Goal: Task Accomplishment & Management: Complete application form

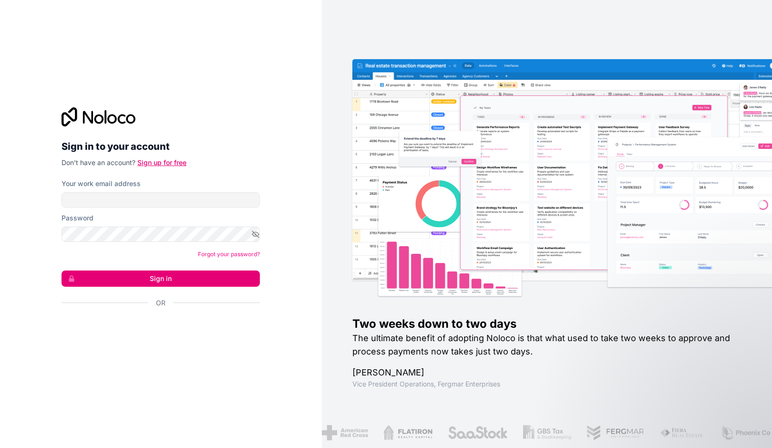
click at [179, 166] on link "Sign up for free" at bounding box center [161, 162] width 49 height 8
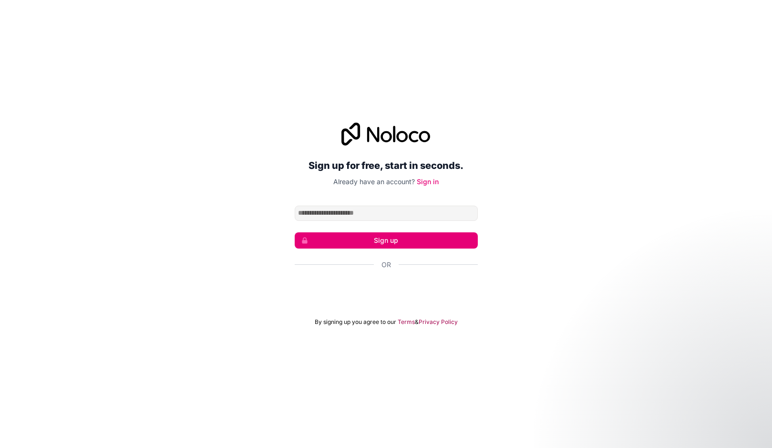
click at [341, 215] on input "Email address" at bounding box center [386, 213] width 183 height 15
type input "**********"
click button "Sign up" at bounding box center [386, 240] width 183 height 16
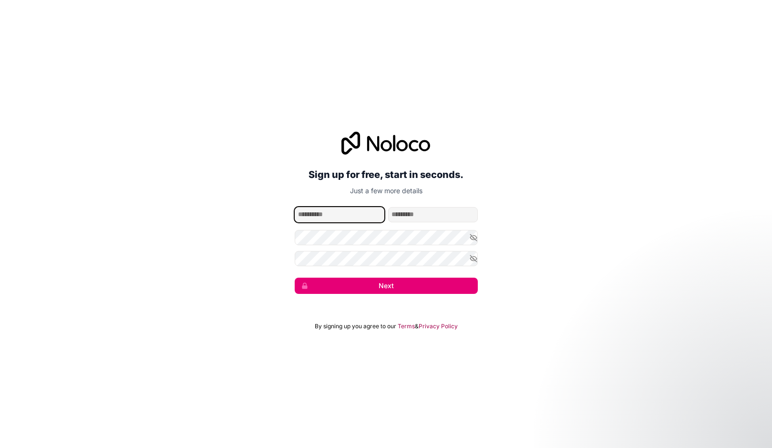
click at [350, 217] on input "given-name" at bounding box center [340, 214] width 90 height 15
type input "***"
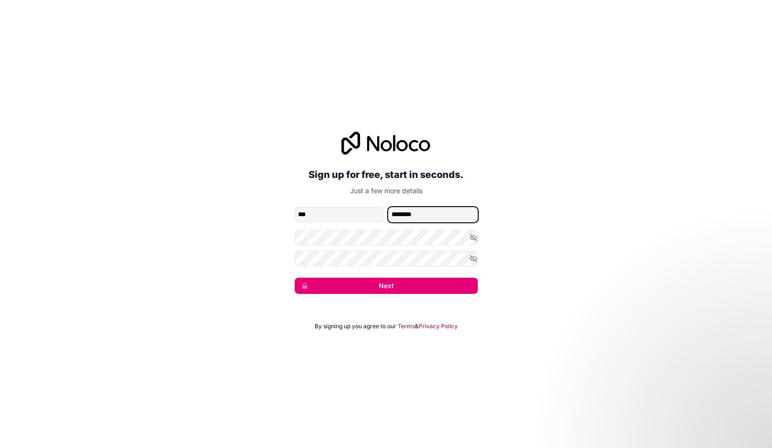
type input "********"
click at [295, 278] on button "Next" at bounding box center [386, 286] width 183 height 16
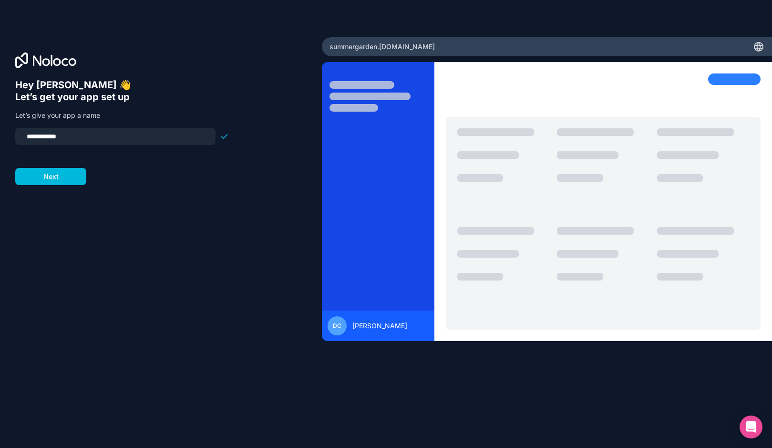
click at [68, 185] on button "Next" at bounding box center [50, 176] width 71 height 17
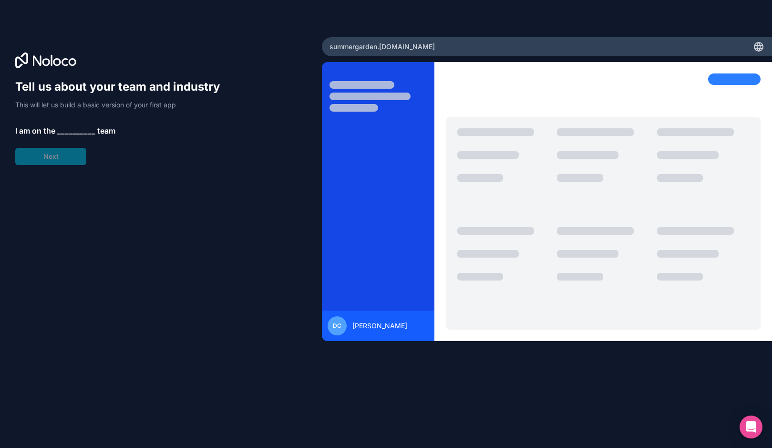
click at [65, 130] on span "__________" at bounding box center [76, 130] width 38 height 11
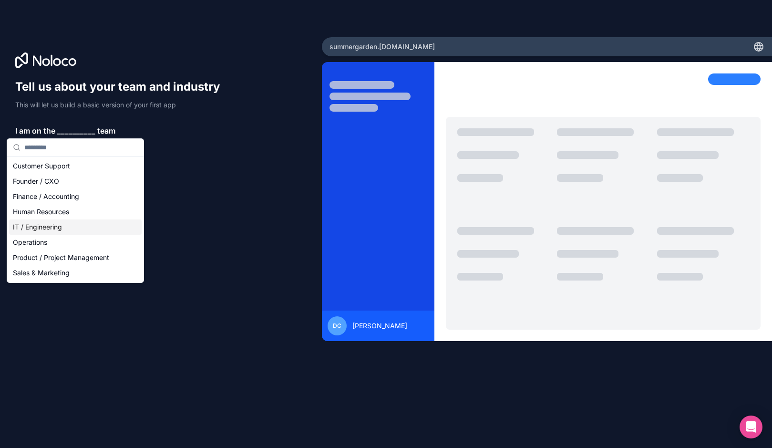
click at [68, 220] on div "IT / Engineering" at bounding box center [75, 226] width 133 height 15
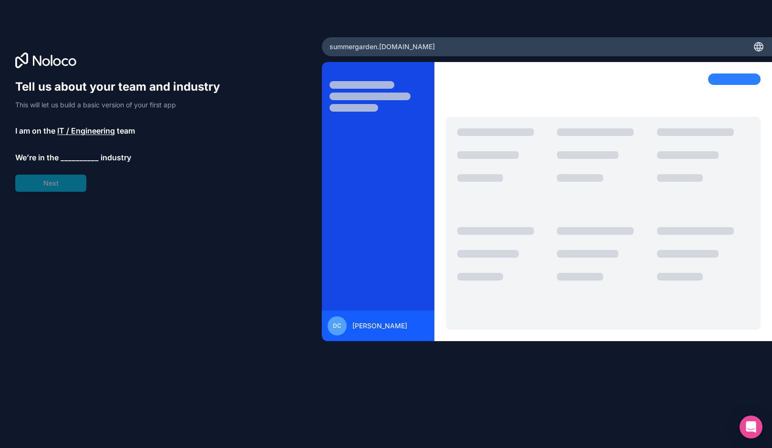
click at [70, 160] on span "__________" at bounding box center [80, 157] width 38 height 11
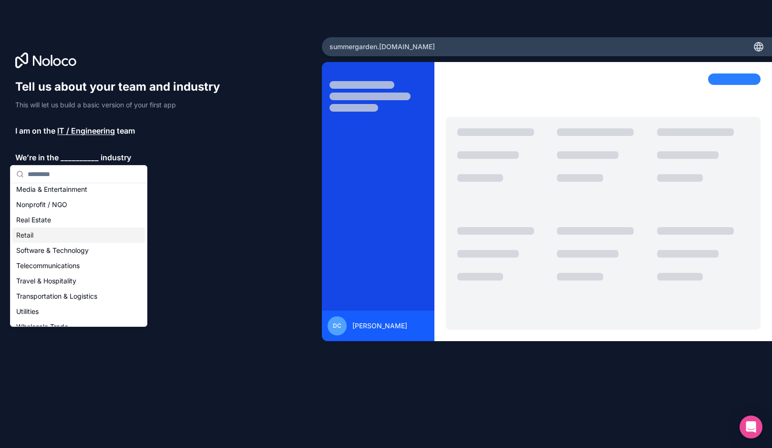
scroll to position [169, 0]
click at [62, 207] on div "Nonprofit / NGO" at bounding box center [78, 206] width 133 height 15
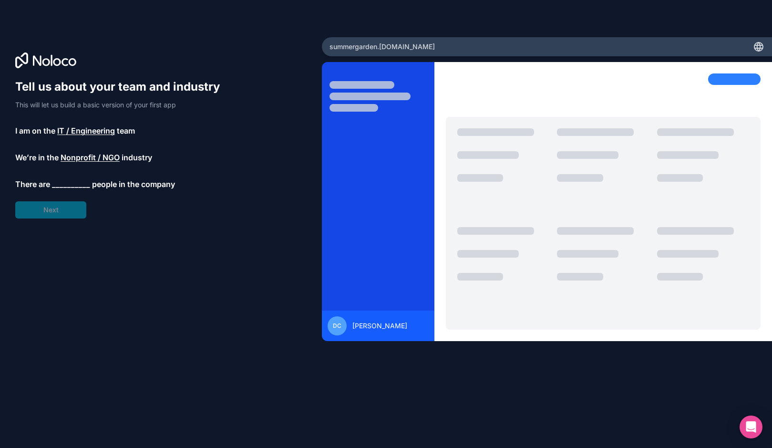
click at [62, 185] on span "__________" at bounding box center [71, 183] width 38 height 11
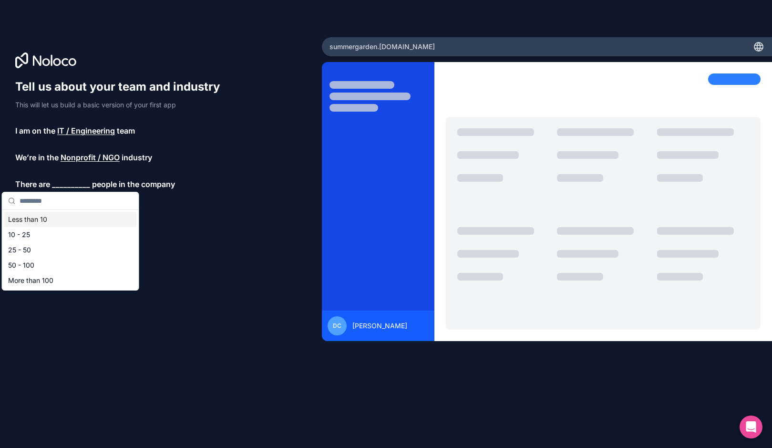
click at [59, 224] on div "Less than 10" at bounding box center [70, 219] width 133 height 15
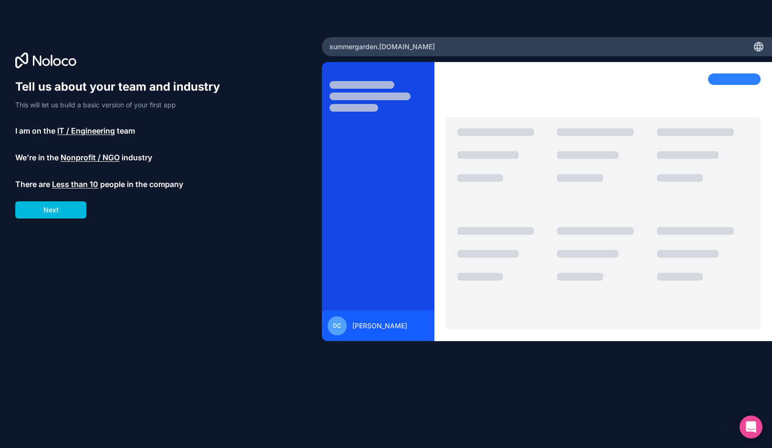
click at [63, 215] on button "Next" at bounding box center [50, 209] width 71 height 17
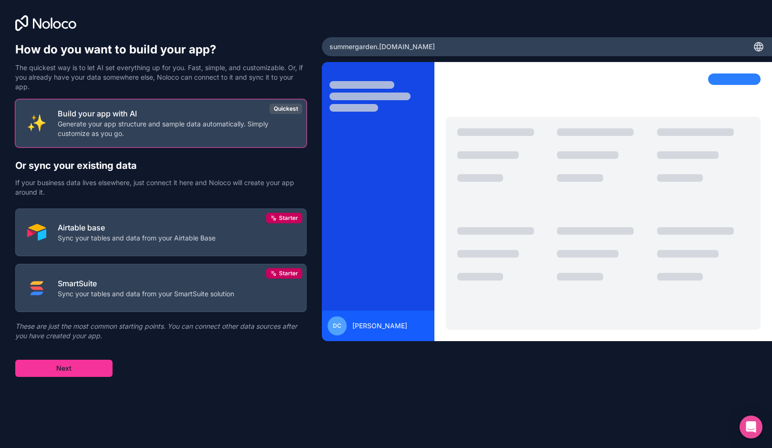
click at [122, 253] on button "Airtable base Sync your tables and data from your Airtable Base Starter" at bounding box center [160, 232] width 291 height 48
click at [163, 367] on body "How do you want to build your app? The quickest way is to let AI set everything…" at bounding box center [386, 224] width 772 height 448
click at [291, 216] on span "Starter" at bounding box center [288, 218] width 19 height 8
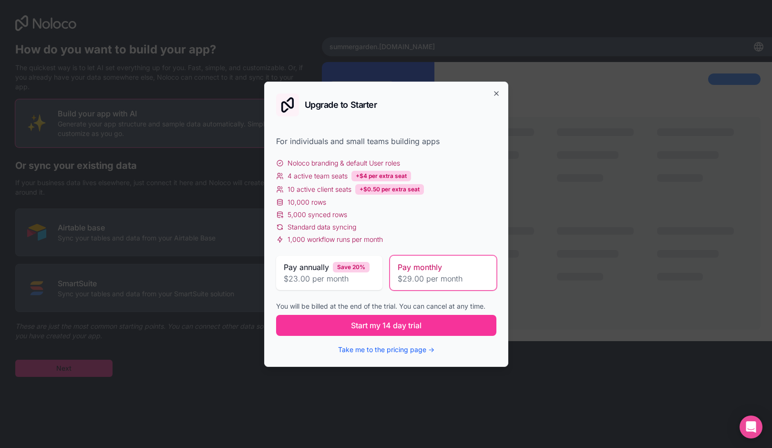
click at [399, 354] on button "Take me to the pricing page →" at bounding box center [386, 350] width 96 height 10
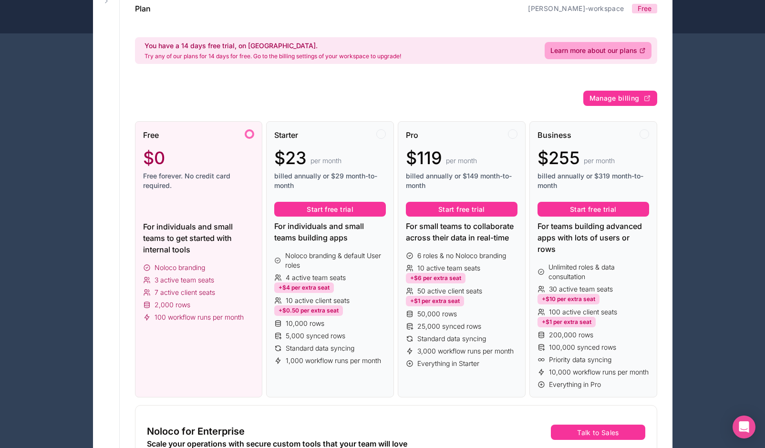
scroll to position [78, 0]
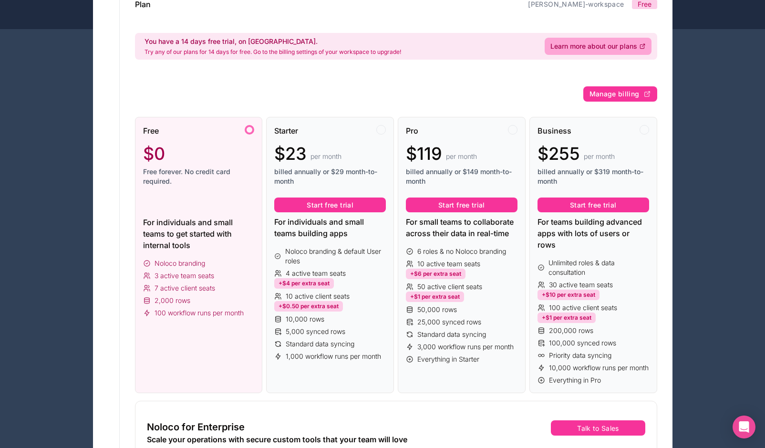
click at [319, 348] on span "Standard data syncing" at bounding box center [320, 344] width 69 height 10
click at [252, 308] on body "Apps Billing Profile Guides Community Connect with an Expert DC Billing Profile…" at bounding box center [382, 146] width 765 height 448
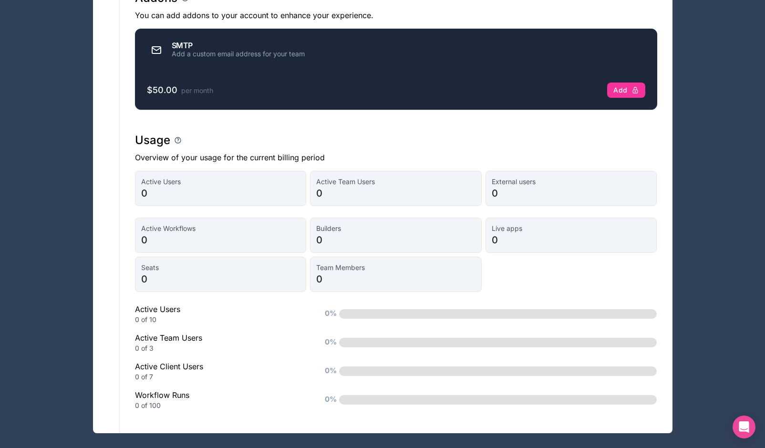
scroll to position [639, 0]
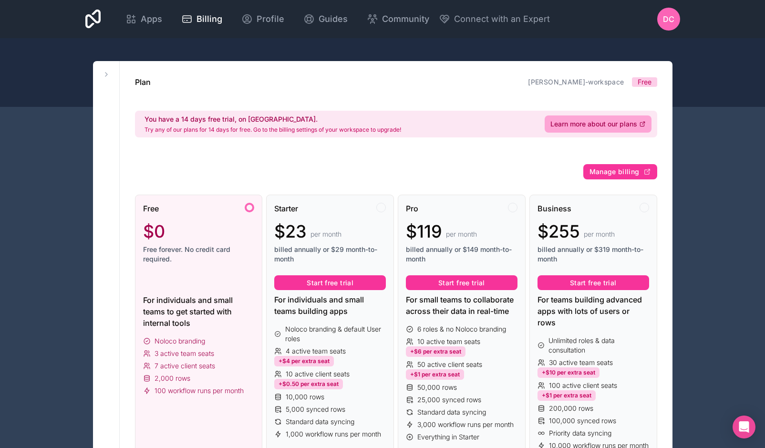
scroll to position [78, 0]
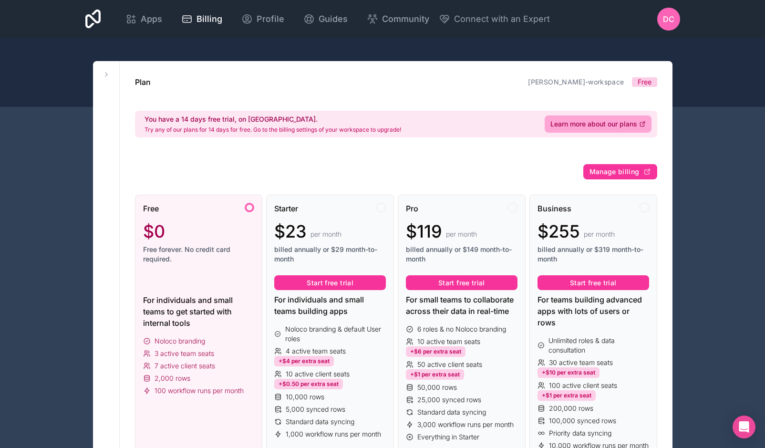
click at [162, 14] on div "Apps" at bounding box center [143, 18] width 37 height 13
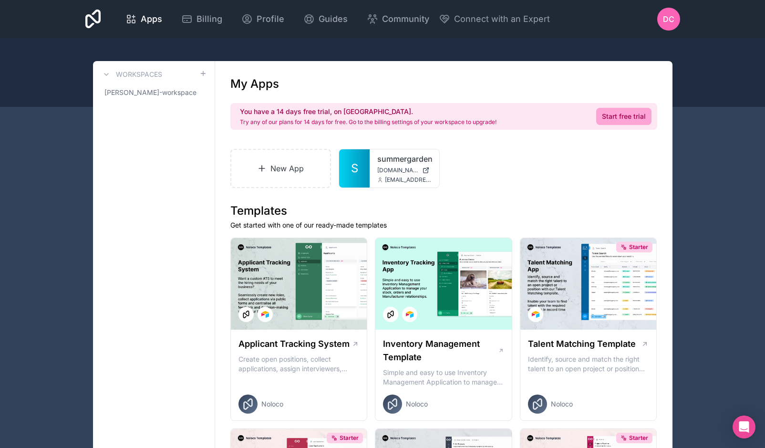
click at [449, 288] on div at bounding box center [443, 284] width 136 height 92
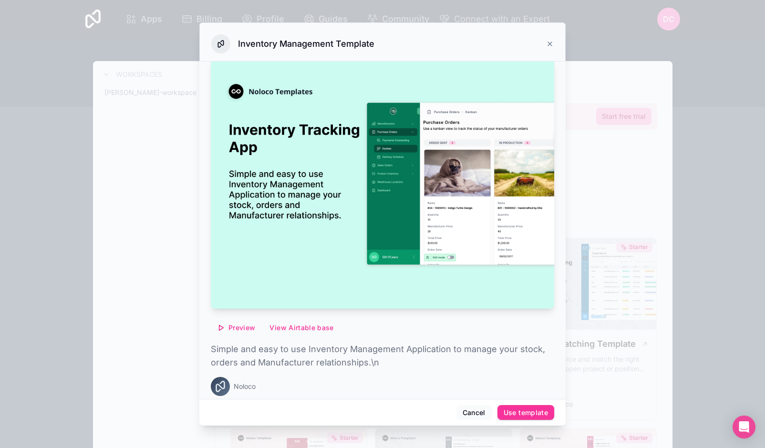
scroll to position [14, 0]
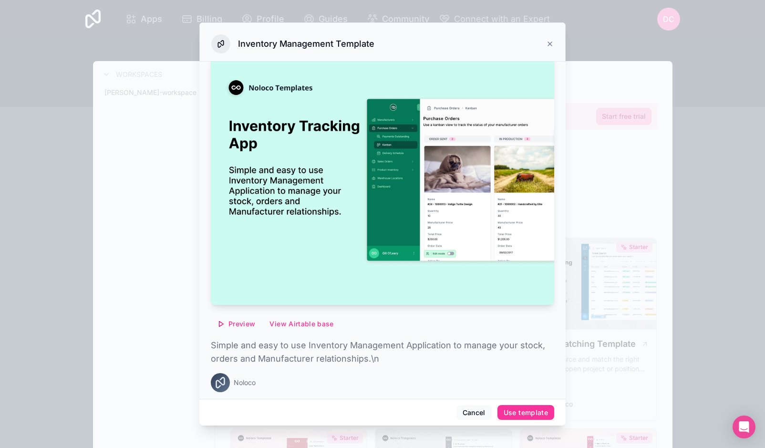
click at [528, 414] on div "Use template" at bounding box center [526, 412] width 44 height 9
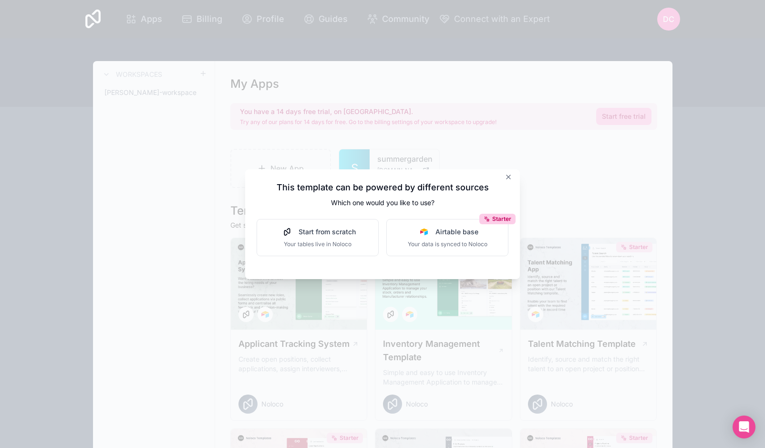
click at [362, 236] on button "Start from scratch Your tables live in Noloco" at bounding box center [318, 237] width 122 height 37
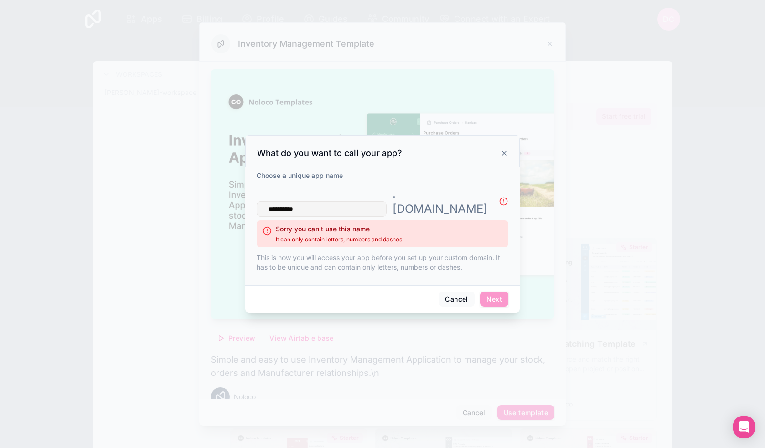
type input "*********"
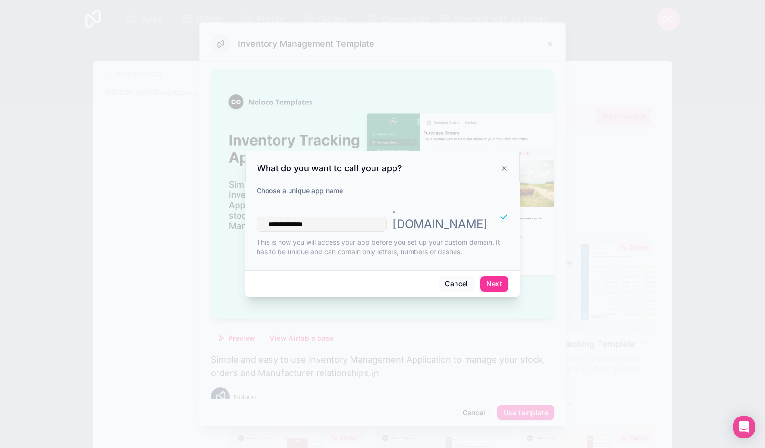
type input "**********"
click at [493, 279] on button "Next" at bounding box center [494, 283] width 28 height 15
